Goal: Task Accomplishment & Management: Manage account settings

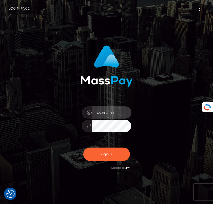
drag, startPoint x: 103, startPoint y: 111, endPoint x: 102, endPoint y: 117, distance: 6.4
click at [103, 111] on input "text" at bounding box center [111, 112] width 39 height 12
type input "guill6564@hotmail.fr"
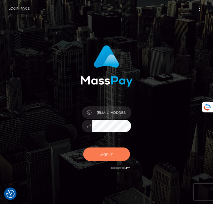
click at [101, 154] on button "Sign in" at bounding box center [106, 154] width 47 height 13
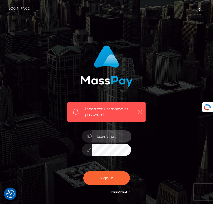
click at [100, 140] on input "text" at bounding box center [111, 136] width 39 height 12
type input "[EMAIL_ADDRESS][DOMAIN_NAME]"
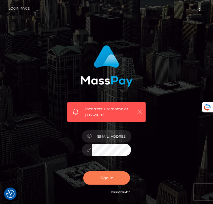
click at [101, 177] on button "Sign in" at bounding box center [106, 177] width 47 height 13
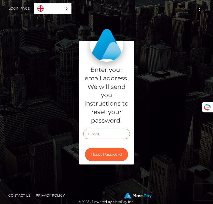
click at [104, 133] on input "text" at bounding box center [106, 134] width 47 height 10
type input "[EMAIL_ADDRESS][DOMAIN_NAME]"
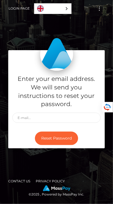
click at [40, 163] on div "Enter your email address. We will send you instructions to reset your password.…" at bounding box center [56, 102] width 113 height 186
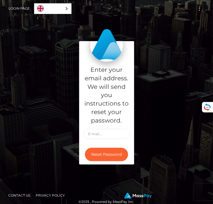
click at [112, 8] on button "Toggle navigation" at bounding box center [199, 8] width 10 height 7
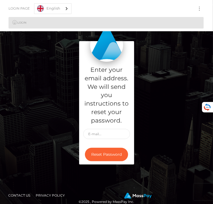
click at [27, 22] on link "Login" at bounding box center [106, 23] width 195 height 12
